Goal: Task Accomplishment & Management: Manage account settings

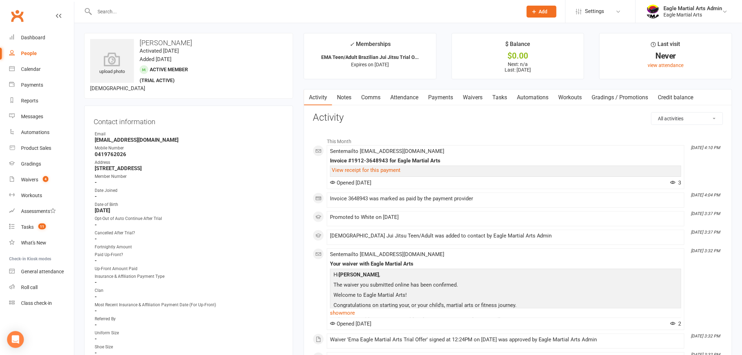
click at [16, 13] on link "Clubworx" at bounding box center [17, 16] width 18 height 18
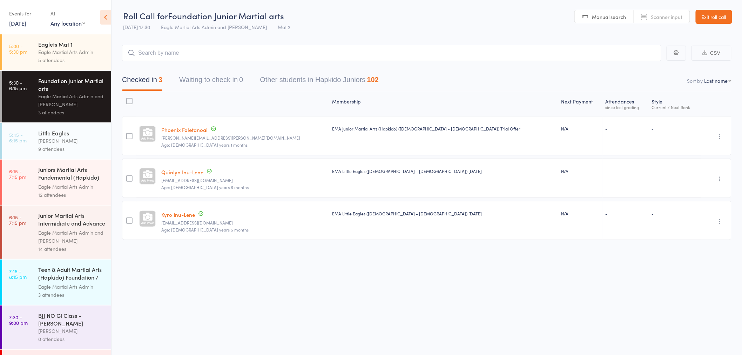
scroll to position [39, 0]
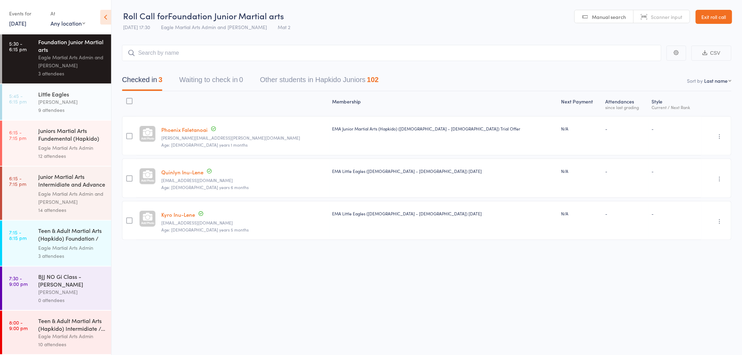
click at [707, 13] on link "Exit roll call" at bounding box center [714, 17] width 36 height 14
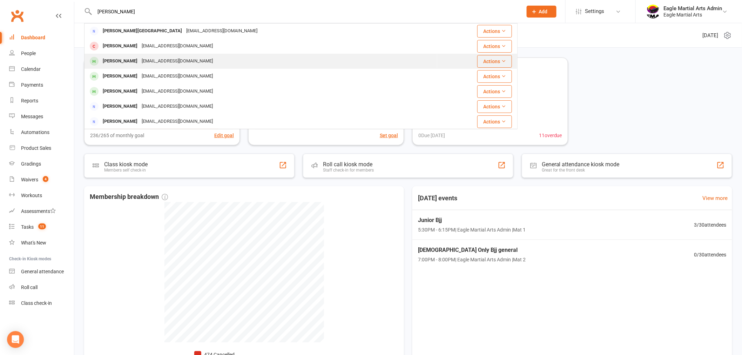
type input "belin"
click at [119, 55] on div "Belinda Lee belindaallee@optusnet.com.au" at bounding box center [261, 61] width 352 height 14
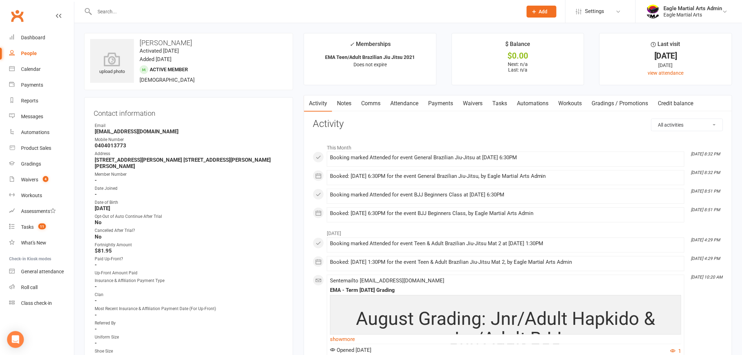
click at [138, 12] on input "text" at bounding box center [305, 12] width 425 height 10
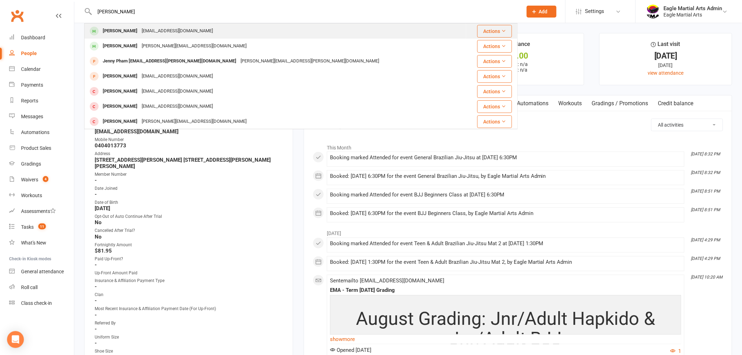
type input "kenny"
click at [140, 29] on div "Kennysklee@optusnet.com.au" at bounding box center [177, 31] width 75 height 10
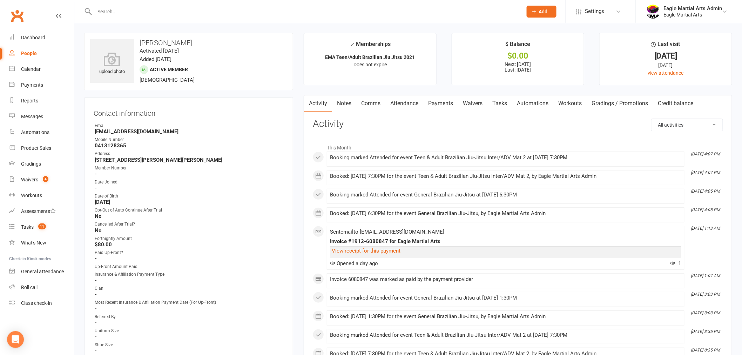
click at [22, 13] on link "Clubworx" at bounding box center [17, 16] width 18 height 18
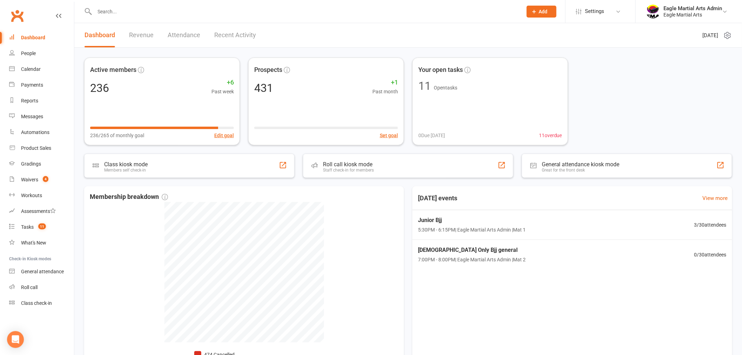
click at [434, 14] on input "text" at bounding box center [305, 12] width 425 height 10
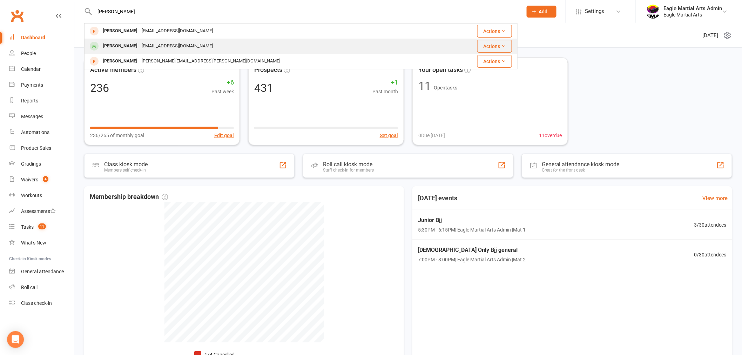
type input "[PERSON_NAME]"
click at [140, 46] on div "[EMAIL_ADDRESS][DOMAIN_NAME]" at bounding box center [177, 46] width 75 height 10
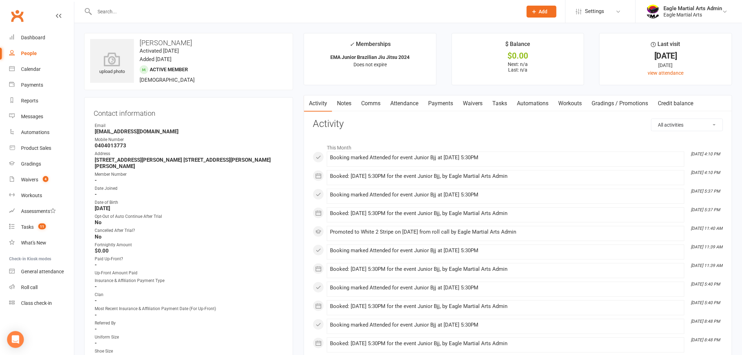
click at [164, 7] on input "text" at bounding box center [305, 12] width 425 height 10
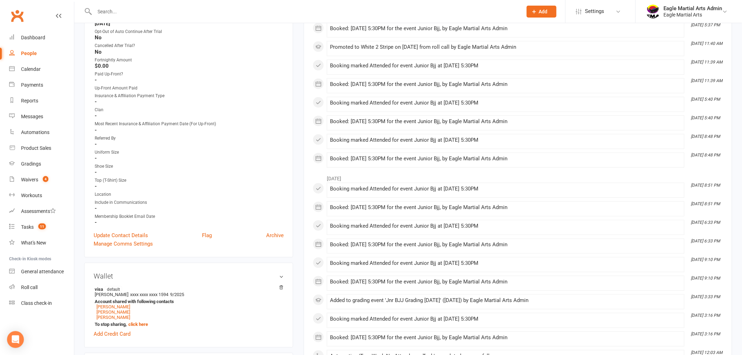
scroll to position [195, 0]
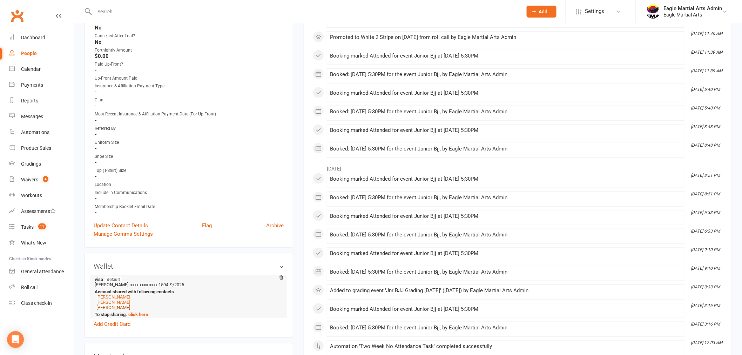
click at [115, 305] on link "Thomas Lee" at bounding box center [113, 307] width 34 height 5
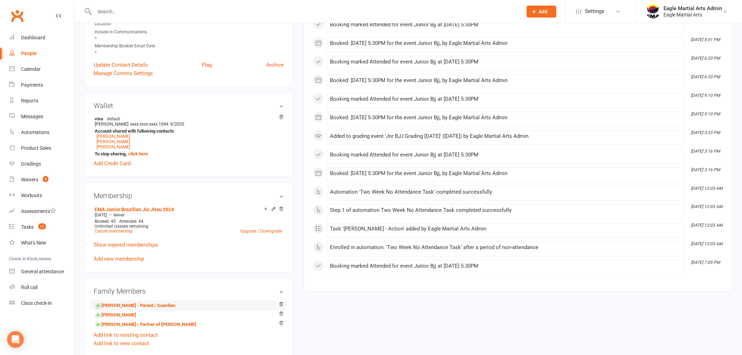
scroll to position [351, 0]
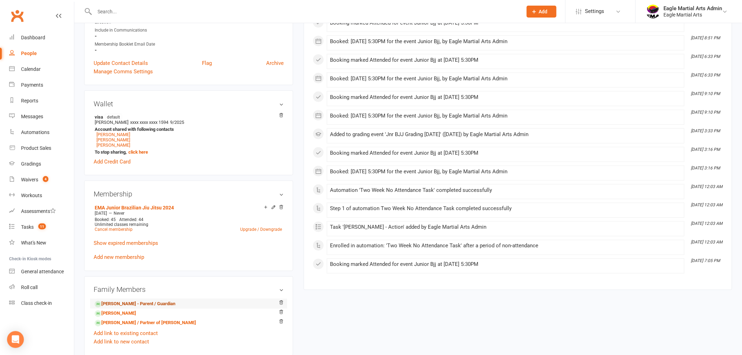
click at [127, 302] on link "Belinda Lee - Parent / Guardian" at bounding box center [135, 304] width 81 height 7
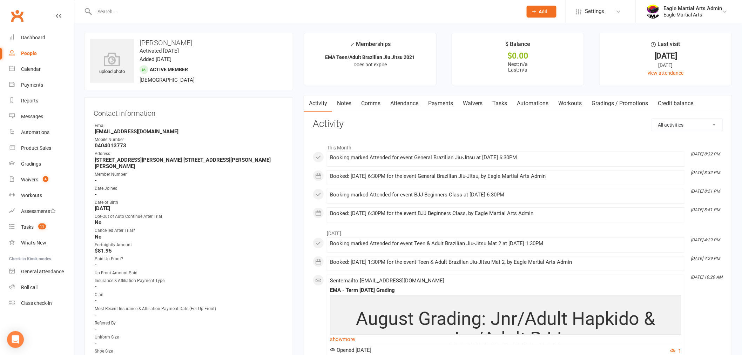
click at [189, 15] on input "text" at bounding box center [305, 12] width 425 height 10
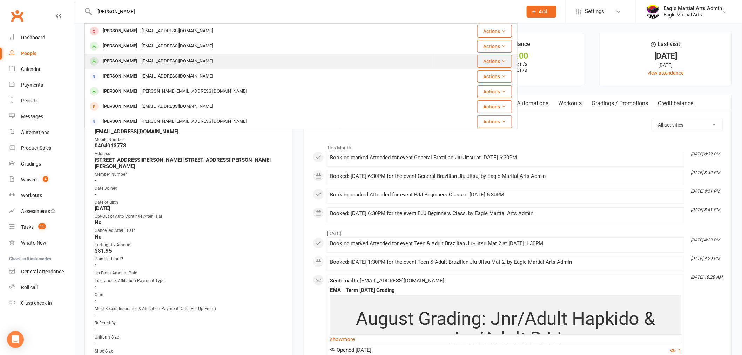
type input "chloe"
click at [155, 62] on div "marycruz3120@yahoo.com" at bounding box center [177, 61] width 75 height 10
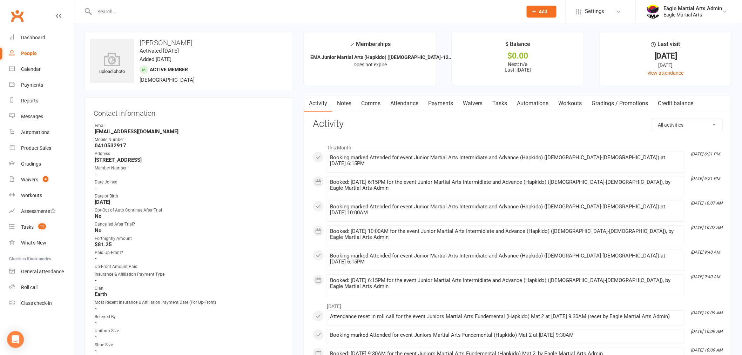
click at [14, 17] on link "Clubworx" at bounding box center [17, 16] width 18 height 18
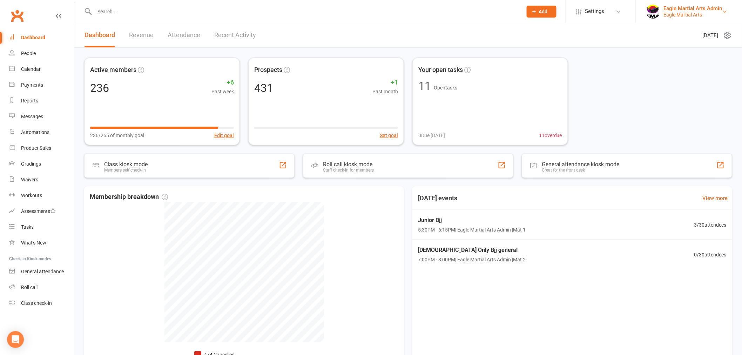
click at [696, 12] on div "Eagle Martial Arts" at bounding box center [693, 15] width 59 height 6
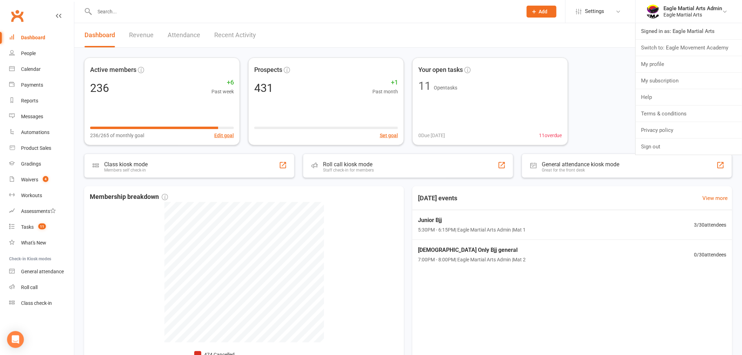
click at [675, 43] on link "Switch to: Eagle Movement Academy" at bounding box center [689, 48] width 106 height 16
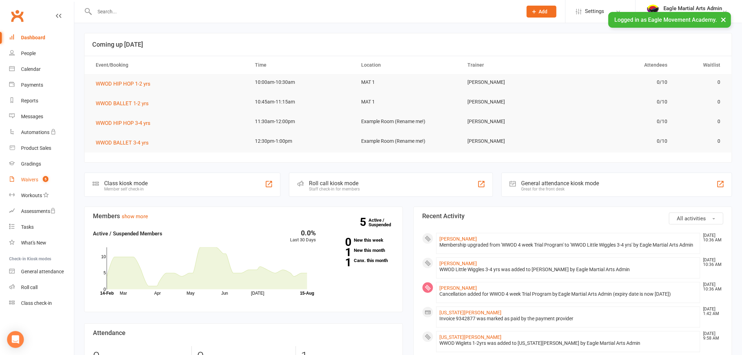
click at [52, 179] on link "Waivers 5" at bounding box center [41, 180] width 65 height 16
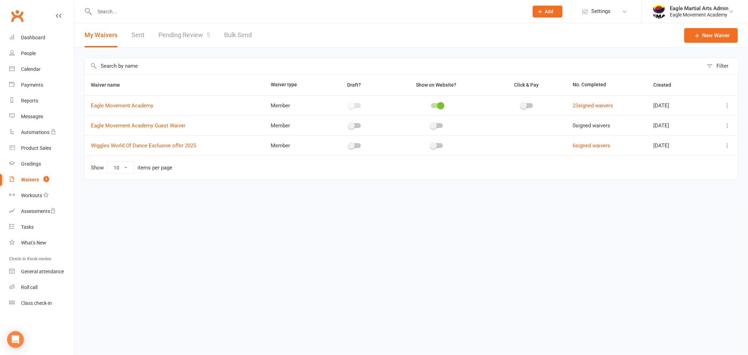
click at [19, 20] on link "Clubworx" at bounding box center [17, 16] width 18 height 18
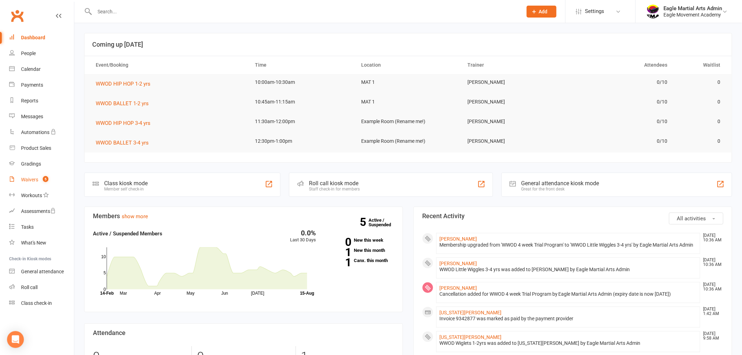
drag, startPoint x: 31, startPoint y: 181, endPoint x: 34, endPoint y: 178, distance: 4.0
click at [31, 181] on div "Waivers" at bounding box center [29, 180] width 17 height 6
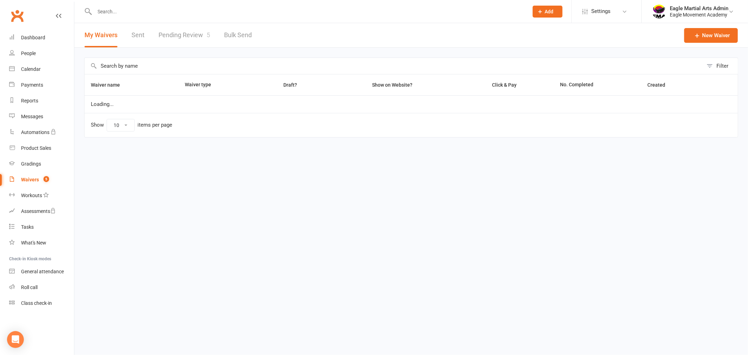
click at [173, 37] on link "Pending Review 5" at bounding box center [185, 35] width 52 height 24
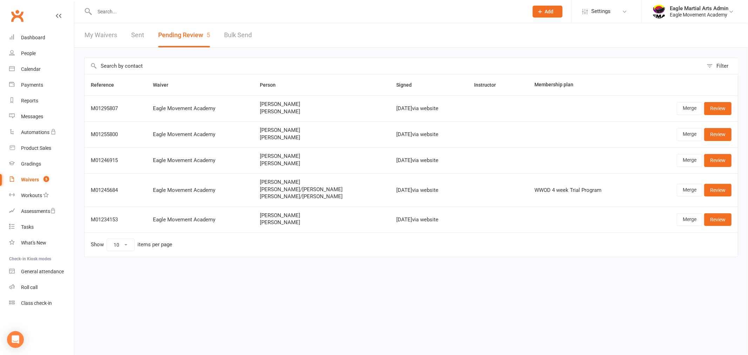
click at [22, 13] on link "Clubworx" at bounding box center [17, 16] width 18 height 18
